Goal: Information Seeking & Learning: Check status

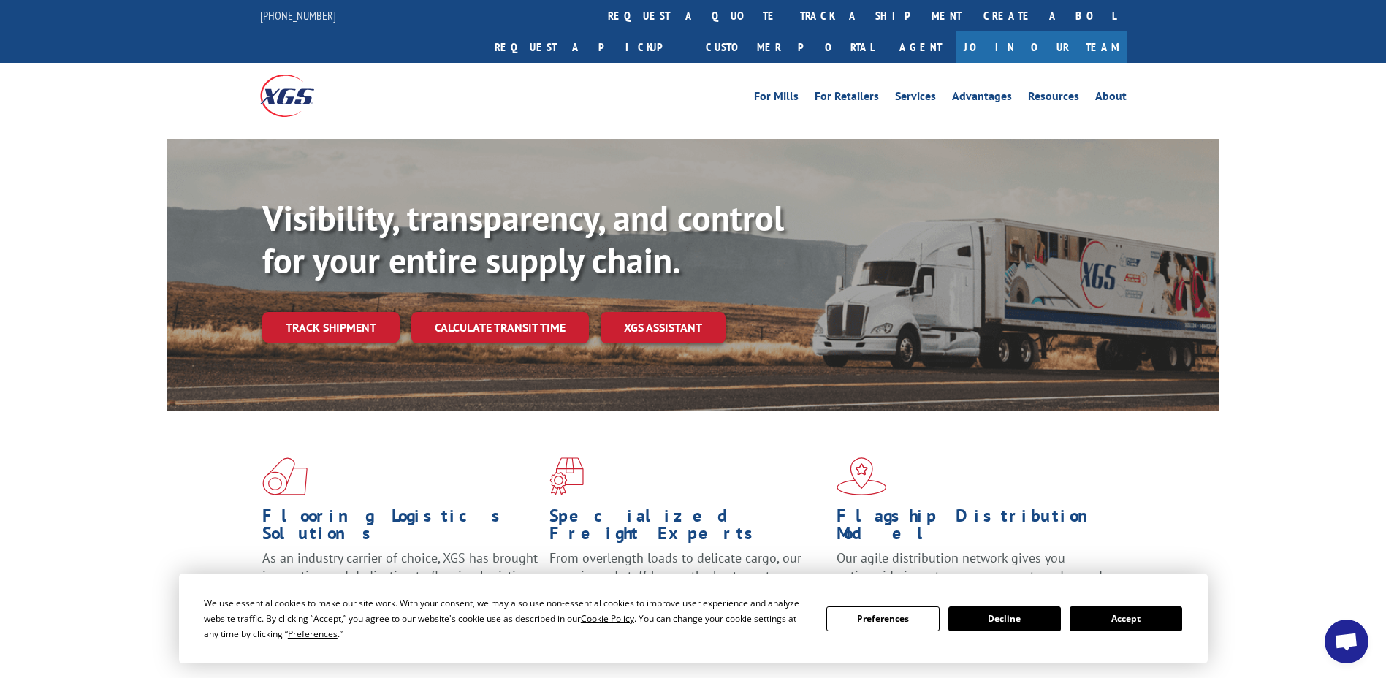
scroll to position [219, 0]
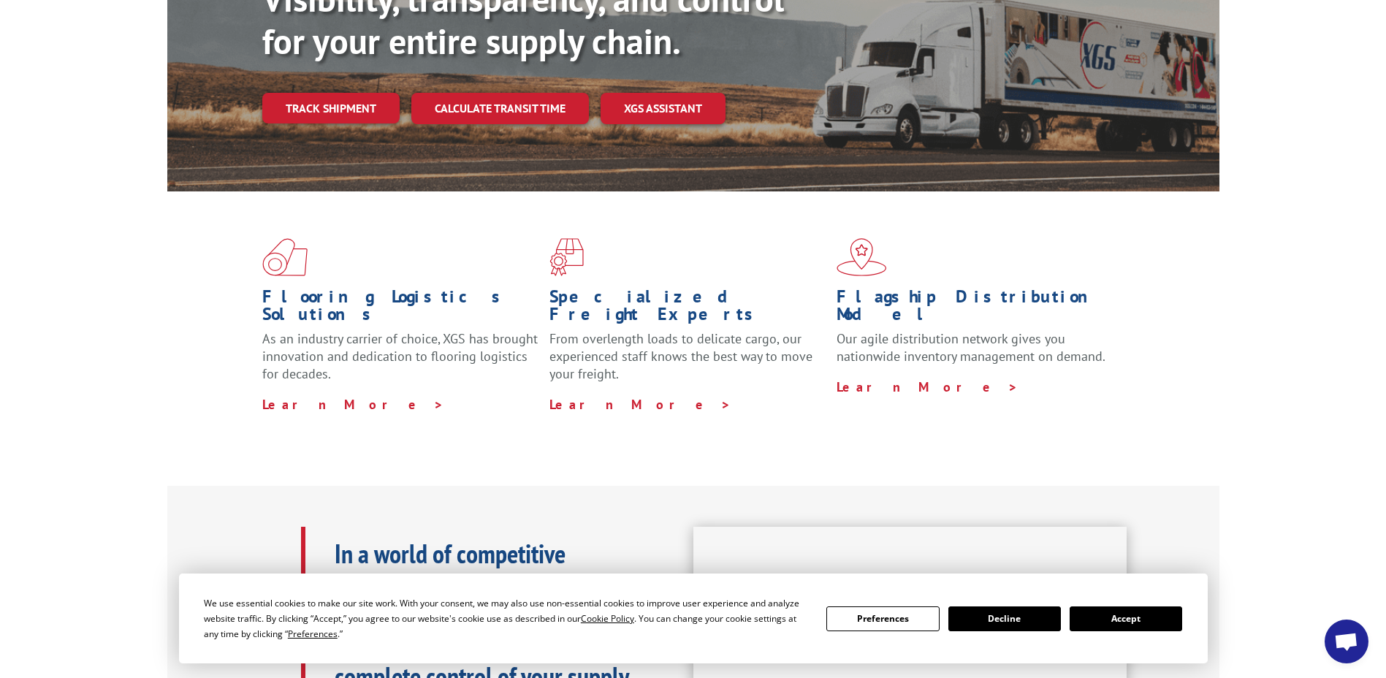
click at [1108, 620] on button "Accept" at bounding box center [1126, 619] width 113 height 25
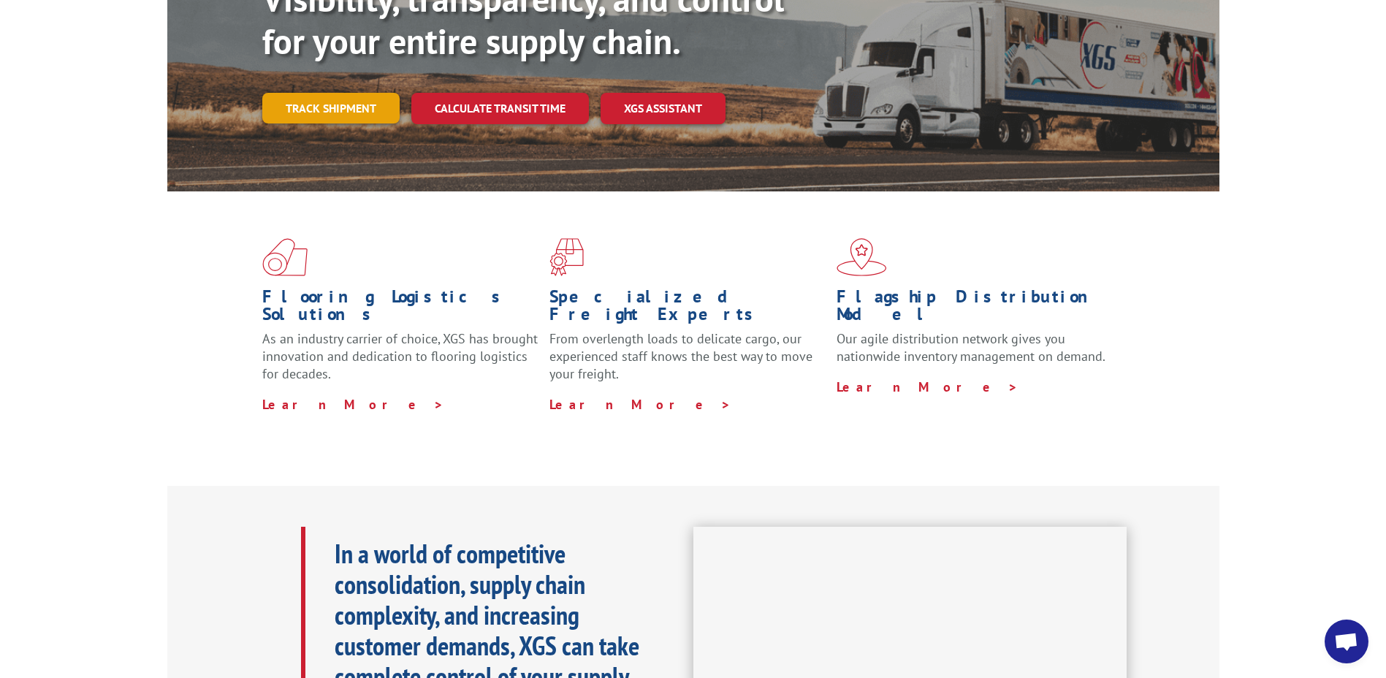
click at [338, 93] on link "Track shipment" at bounding box center [330, 108] width 137 height 31
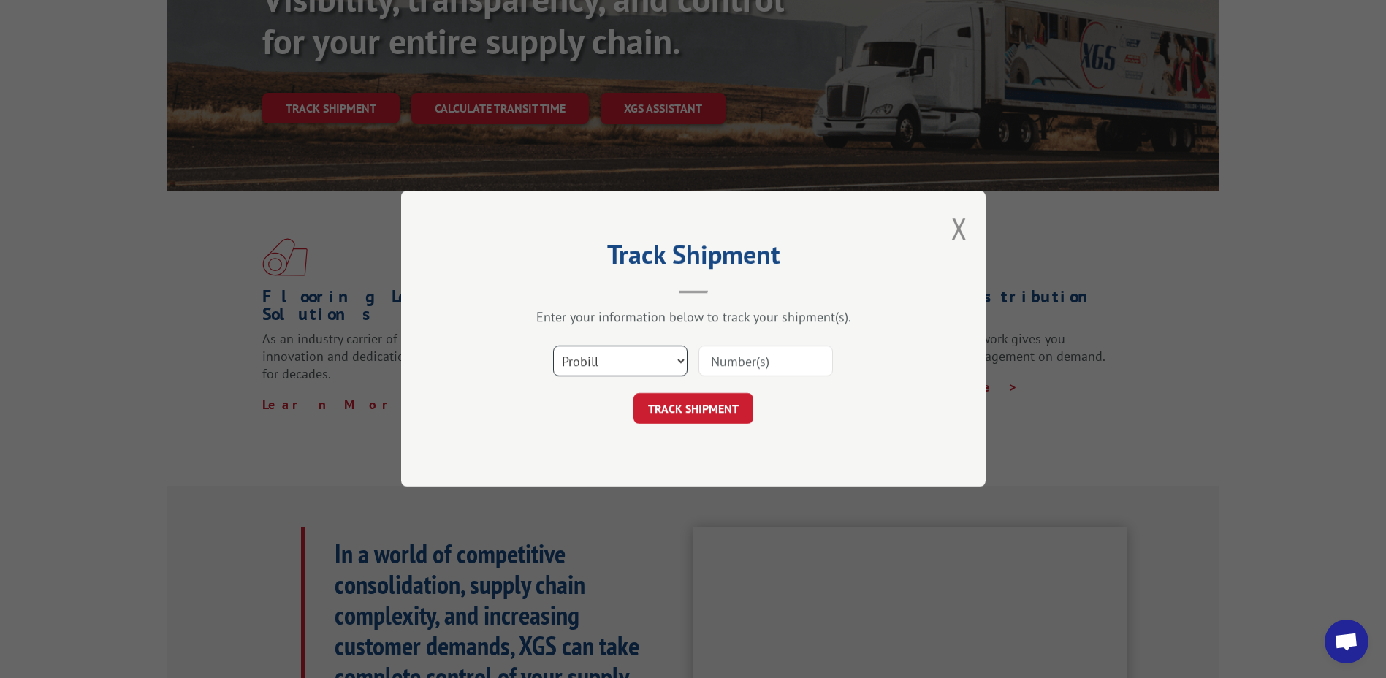
drag, startPoint x: 680, startPoint y: 365, endPoint x: 675, endPoint y: 371, distance: 7.8
click at [680, 365] on select "Select category... Probill BOL PO" at bounding box center [620, 361] width 134 height 31
select select "po"
click at [553, 346] on select "Select category... Probill BOL PO" at bounding box center [620, 361] width 134 height 31
click at [726, 357] on input at bounding box center [766, 361] width 134 height 31
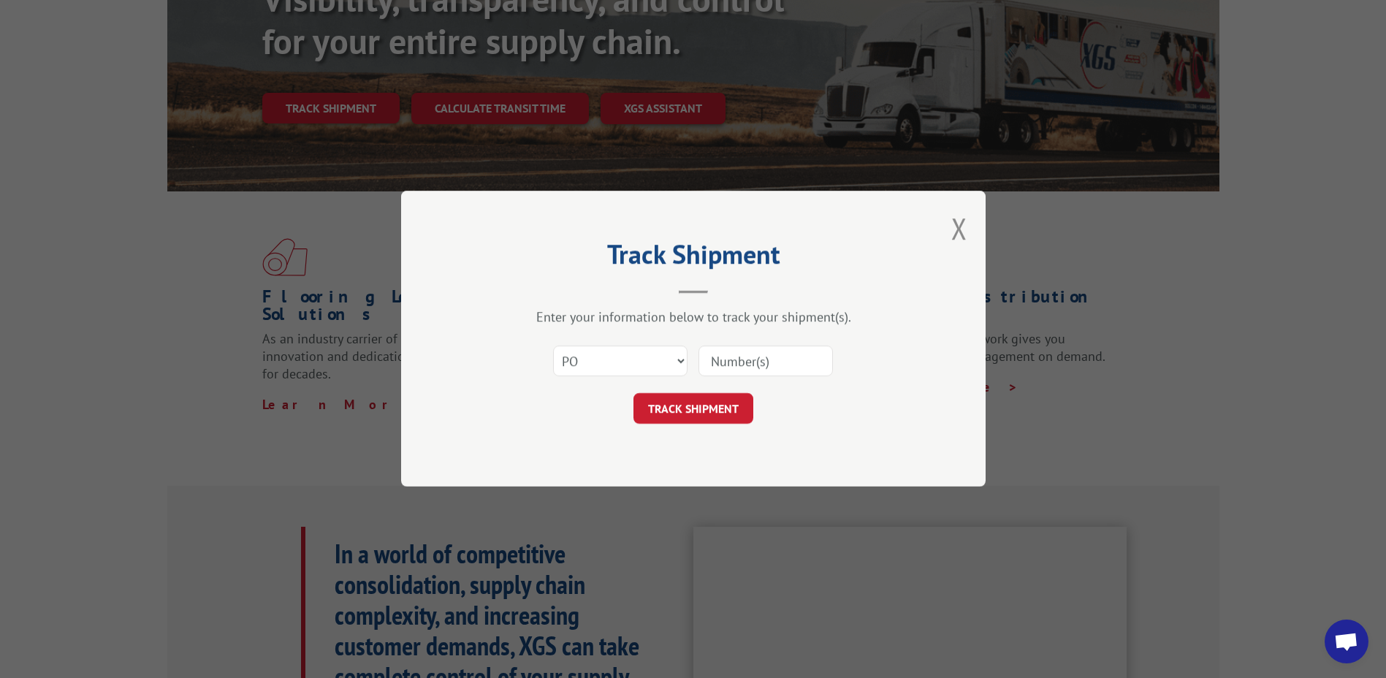
click at [729, 357] on input at bounding box center [766, 361] width 134 height 31
type input "23507622"
click button "TRACK SHIPMENT" at bounding box center [694, 409] width 120 height 31
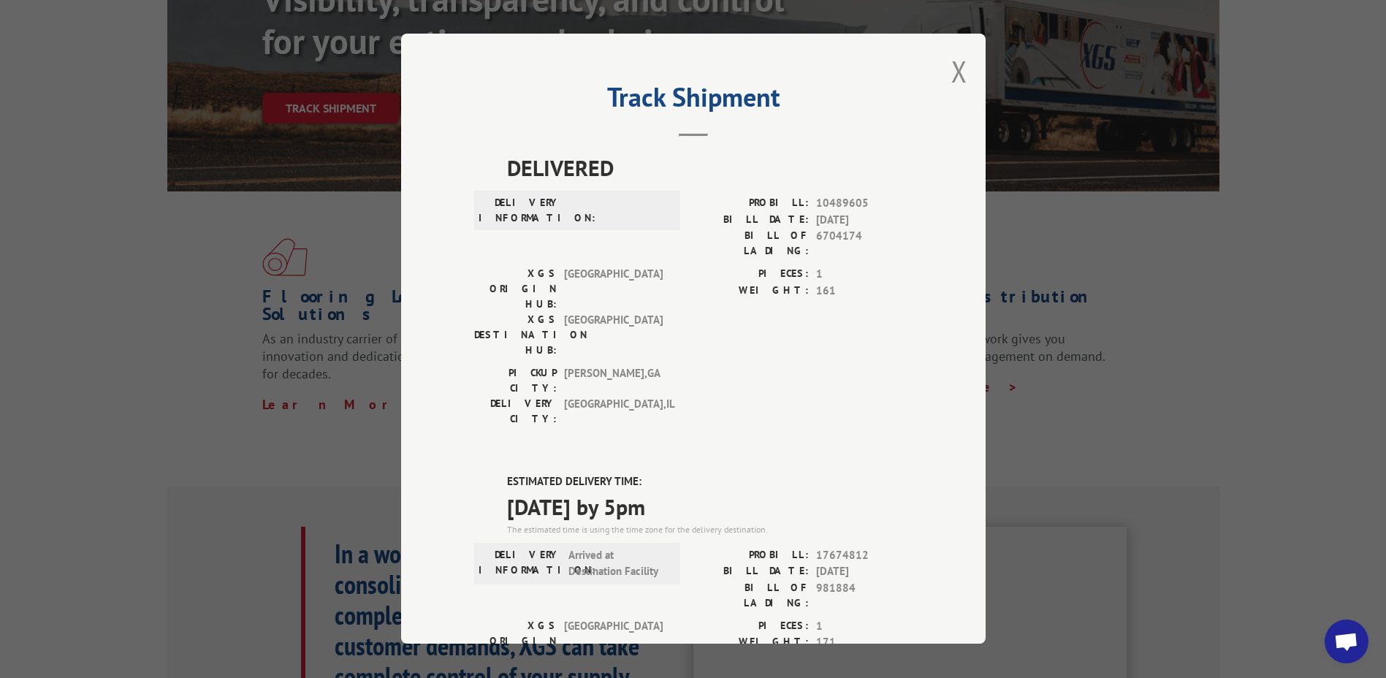
scroll to position [292, 0]
